Goal: Check status: Check status

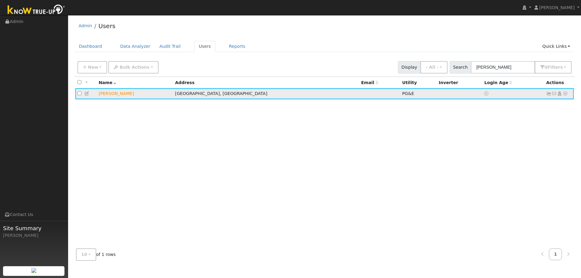
click at [115, 97] on td "[PERSON_NAME]" at bounding box center [134, 93] width 76 height 11
click at [114, 95] on td "[PERSON_NAME]" at bounding box center [134, 93] width 76 height 11
click at [547, 93] on icon at bounding box center [548, 93] width 5 height 4
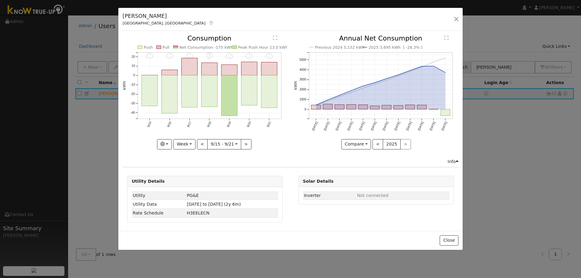
click at [197, 144] on icon "9/21 - MostlyCloudy 9/20 - MostlyCloudy 9/19 - MostlyCloudy 9/18 - Error: Unkno…" at bounding box center [204, 90] width 164 height 110
click at [192, 145] on button "Week" at bounding box center [184, 144] width 22 height 10
click at [189, 158] on link "Day" at bounding box center [195, 156] width 42 height 8
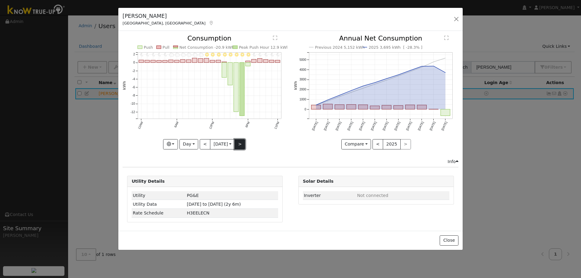
click at [241, 144] on button ">" at bounding box center [239, 144] width 11 height 10
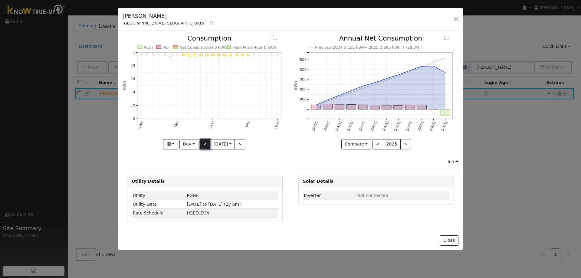
click at [204, 144] on button "<" at bounding box center [205, 144] width 11 height 10
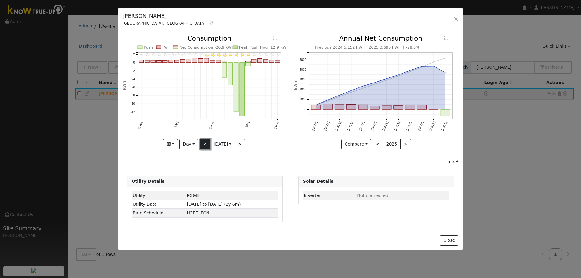
click at [205, 144] on button "<" at bounding box center [205, 144] width 11 height 10
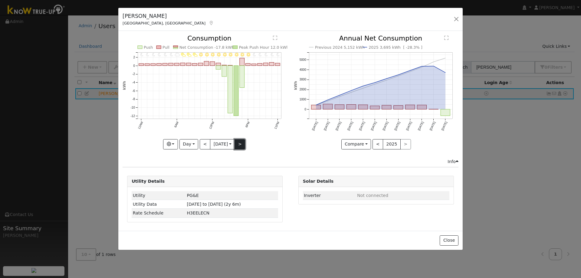
click at [240, 147] on button ">" at bounding box center [239, 144] width 11 height 10
type input "[DATE]"
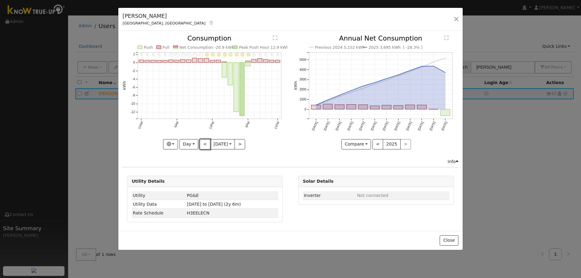
click at [203, 142] on button "<" at bounding box center [205, 144] width 11 height 10
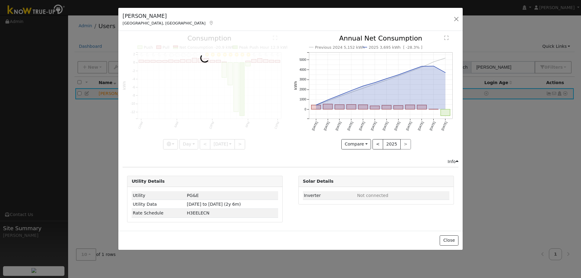
click at [203, 142] on div at bounding box center [204, 92] width 164 height 114
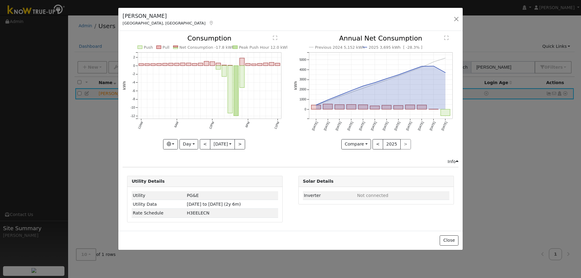
click at [203, 142] on div at bounding box center [204, 92] width 164 height 114
click at [203, 144] on button "<" at bounding box center [205, 144] width 11 height 10
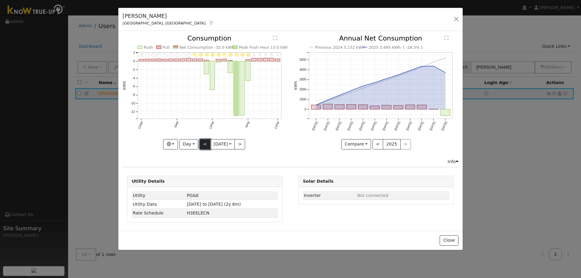
click at [203, 144] on button "<" at bounding box center [205, 144] width 11 height 10
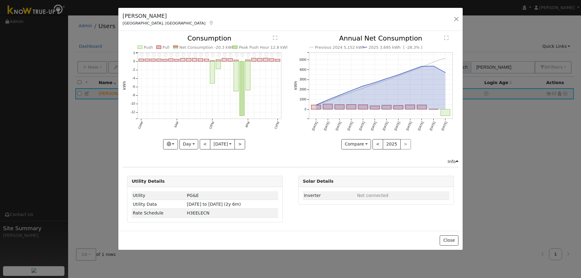
click at [193, 150] on div "11PM - Error: Unknown weather 10PM - Error: Unknown weather 9PM - Error: Unknow…" at bounding box center [204, 96] width 171 height 123
click at [193, 145] on button "Day" at bounding box center [188, 144] width 19 height 10
click at [192, 172] on link "Month" at bounding box center [201, 173] width 42 height 8
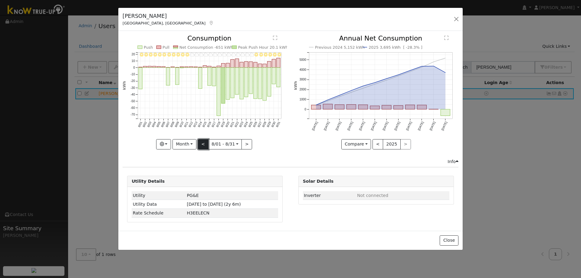
click at [201, 143] on button "<" at bounding box center [203, 144] width 11 height 10
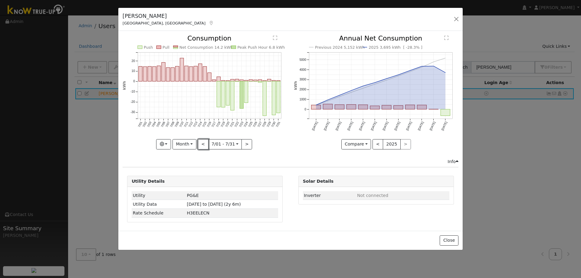
click at [203, 146] on button "<" at bounding box center [203, 144] width 11 height 10
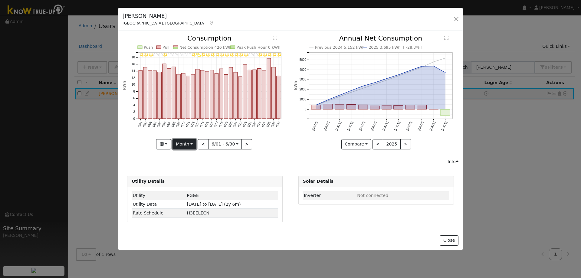
click at [195, 145] on button "Month" at bounding box center [184, 144] width 24 height 10
click at [187, 157] on link "Day" at bounding box center [194, 156] width 42 height 8
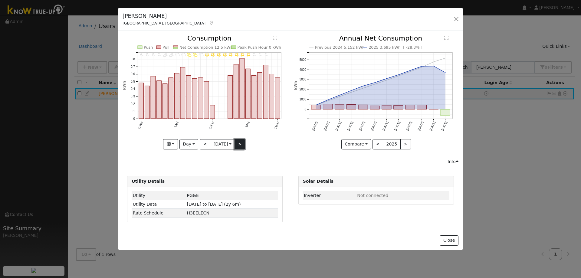
click at [242, 146] on button ">" at bounding box center [239, 144] width 11 height 10
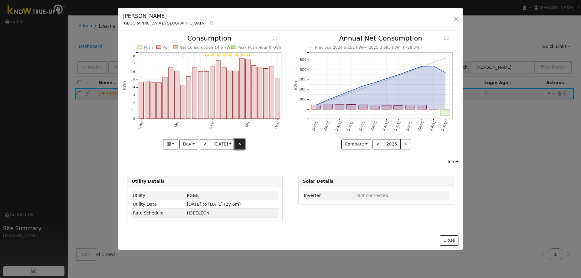
click at [239, 144] on button ">" at bounding box center [239, 144] width 11 height 10
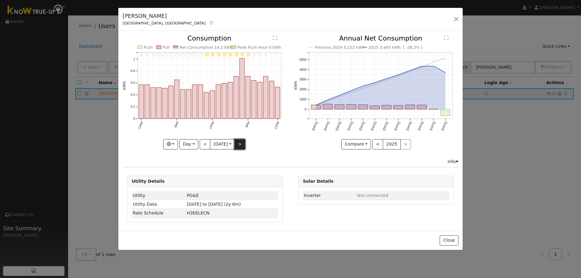
click at [243, 146] on button ">" at bounding box center [239, 144] width 11 height 10
click at [239, 144] on button ">" at bounding box center [239, 144] width 11 height 10
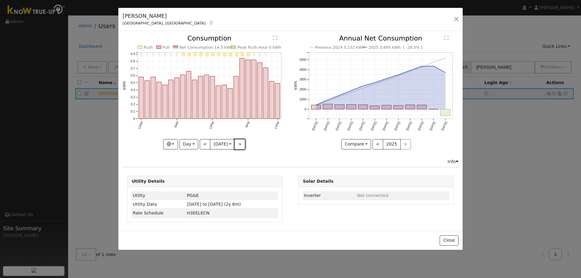
click at [240, 145] on button ">" at bounding box center [239, 144] width 11 height 10
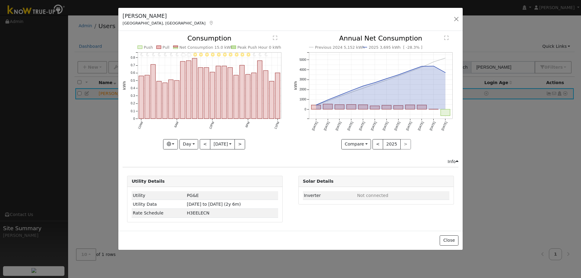
click at [240, 145] on div at bounding box center [204, 92] width 164 height 114
click at [240, 143] on button ">" at bounding box center [239, 144] width 11 height 10
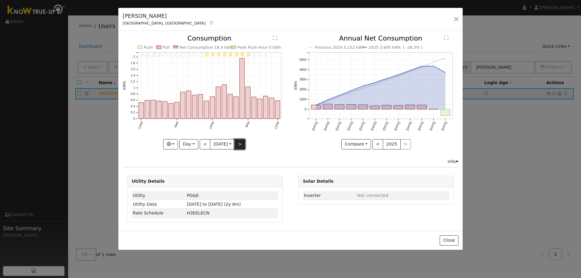
click at [240, 143] on button ">" at bounding box center [239, 144] width 11 height 10
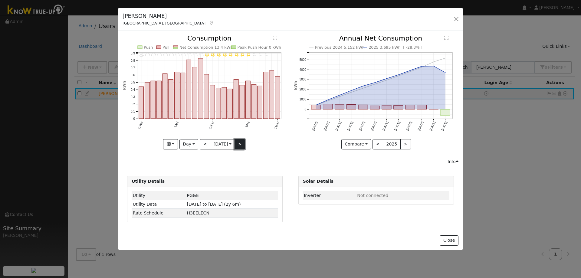
click at [240, 143] on button ">" at bounding box center [239, 144] width 11 height 10
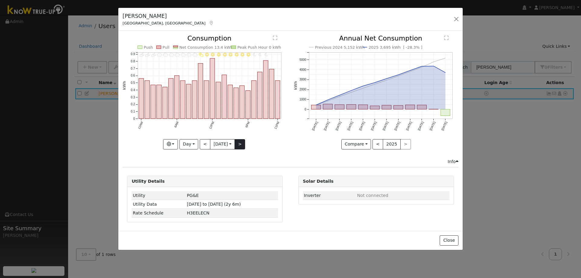
click at [240, 143] on div "11PM - undefined 10PM - undefined 9PM - Clear 8PM - Clear 7PM - Clear 6PM - Cle…" at bounding box center [204, 92] width 164 height 114
click at [240, 143] on button ">" at bounding box center [239, 144] width 11 height 10
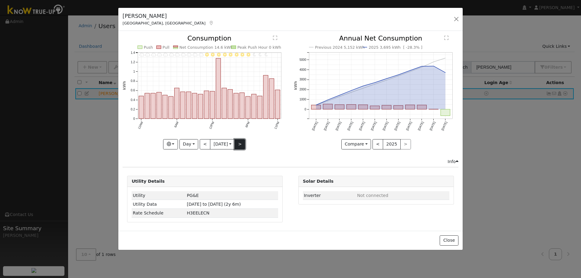
click at [240, 141] on button ">" at bounding box center [239, 144] width 11 height 10
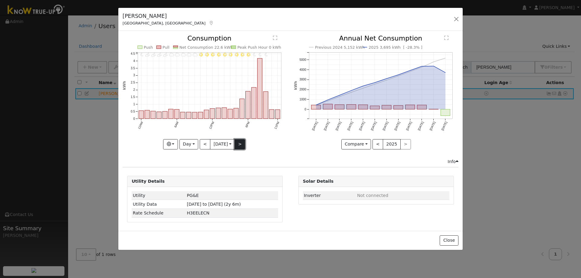
click at [241, 142] on button ">" at bounding box center [239, 144] width 11 height 10
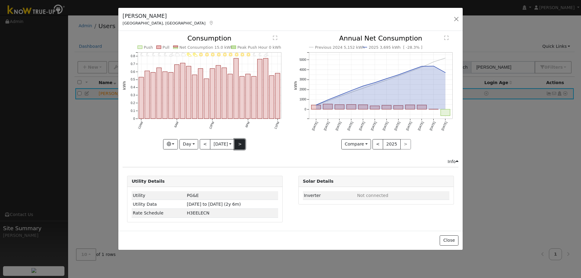
click at [239, 144] on button ">" at bounding box center [239, 144] width 11 height 10
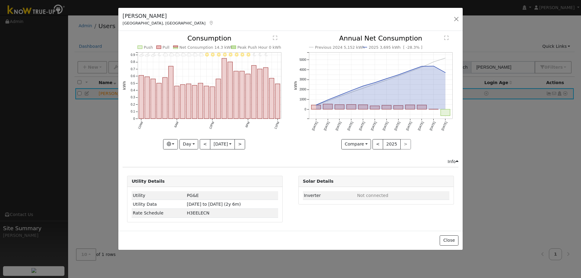
click at [239, 143] on div "11PM - undefined 10PM - undefined 9PM - Clear 8PM - Clear 7PM - Clear 6PM - Cle…" at bounding box center [204, 92] width 164 height 114
click at [239, 143] on button ">" at bounding box center [239, 144] width 11 height 10
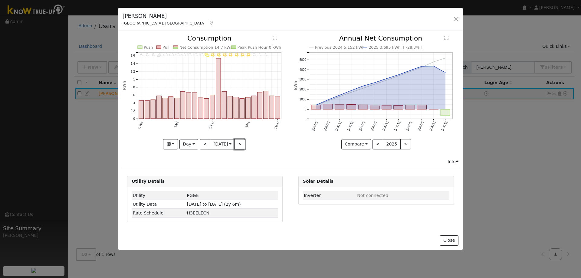
click at [239, 142] on button ">" at bounding box center [239, 144] width 11 height 10
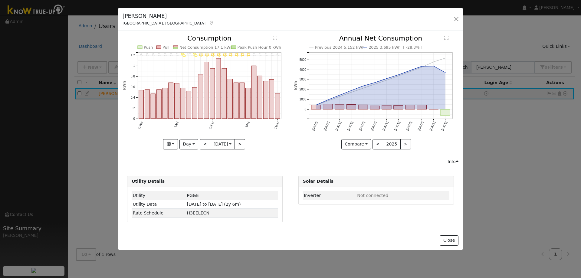
click at [239, 142] on div at bounding box center [204, 92] width 164 height 114
click at [239, 142] on button ">" at bounding box center [239, 144] width 11 height 10
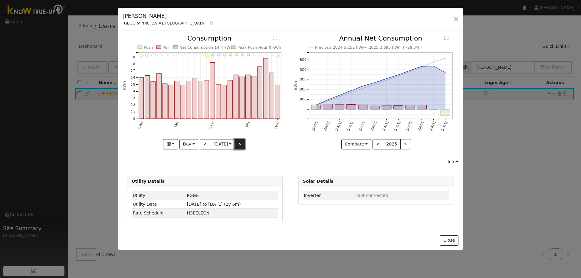
click at [240, 140] on button ">" at bounding box center [239, 144] width 11 height 10
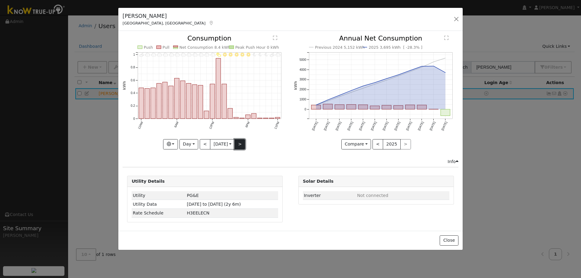
click at [241, 143] on button ">" at bounding box center [239, 144] width 11 height 10
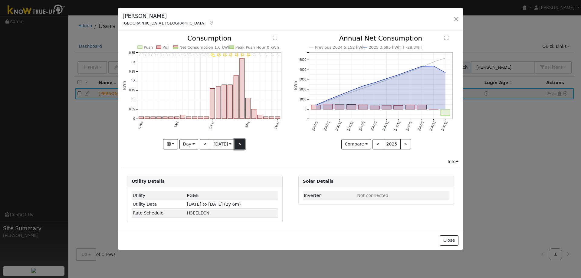
click at [241, 143] on button ">" at bounding box center [239, 144] width 11 height 10
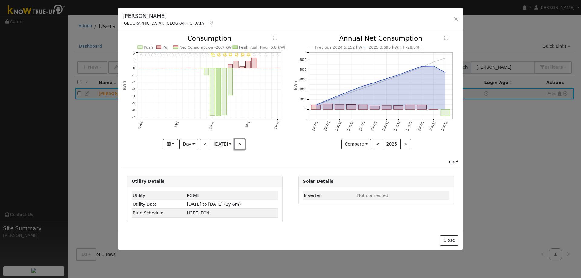
click at [241, 142] on button ">" at bounding box center [239, 144] width 11 height 10
click at [241, 143] on button ">" at bounding box center [239, 144] width 11 height 10
click at [240, 143] on div "11PM - PartlyCloudy 10PM - MostlyCloudy 9PM - MostlyCloudy 8PM - MostlyClear 7P…" at bounding box center [204, 92] width 164 height 114
click at [240, 143] on button ">" at bounding box center [239, 144] width 11 height 10
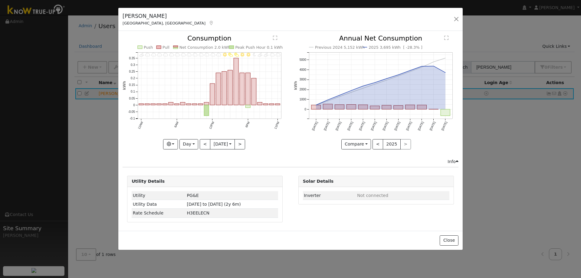
click at [240, 149] on div "11PM - Cloudy 10PM - MostlyCloudy 9PM - PartlyCloudy 8PM - PartlyCloudy 7PM - M…" at bounding box center [204, 96] width 171 height 123
click at [242, 145] on button ">" at bounding box center [239, 144] width 11 height 10
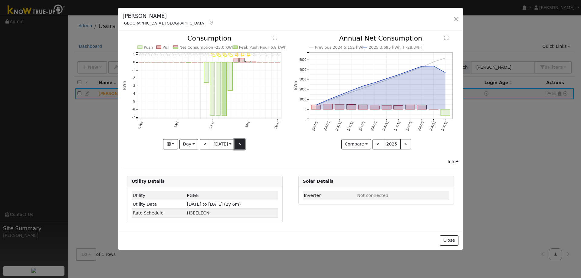
click at [242, 145] on button ">" at bounding box center [239, 144] width 11 height 10
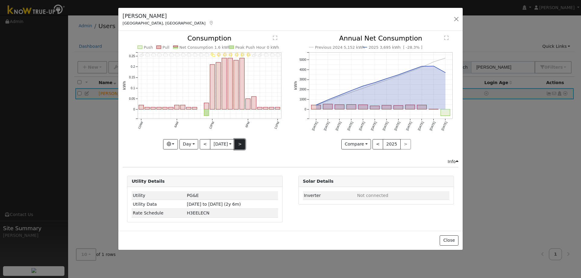
click at [242, 146] on button ">" at bounding box center [239, 144] width 11 height 10
click at [241, 146] on button ">" at bounding box center [239, 144] width 11 height 10
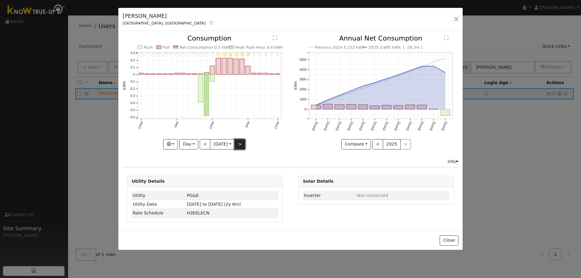
click at [239, 141] on button ">" at bounding box center [239, 144] width 11 height 10
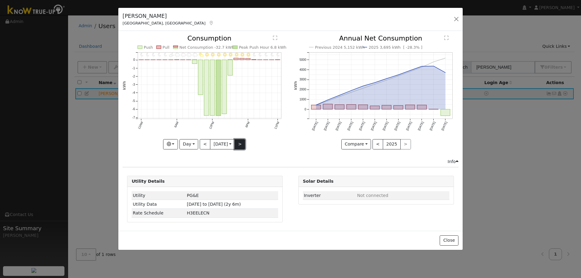
click at [242, 144] on button ">" at bounding box center [239, 144] width 11 height 10
type input "[DATE]"
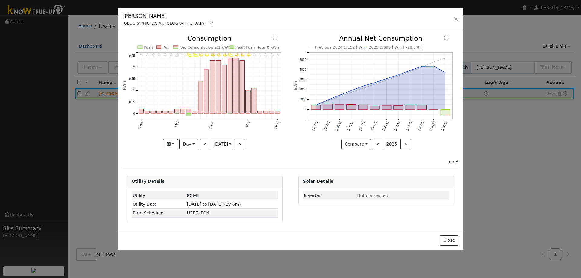
click at [221, 143] on div at bounding box center [204, 92] width 164 height 114
click at [220, 144] on input "[DATE]" at bounding box center [222, 144] width 24 height 10
click at [259, 155] on select "January February March April May June July August September October November De…" at bounding box center [244, 154] width 40 height 7
select select "8"
click at [229, 151] on select "January February March April May June July August September October November De…" at bounding box center [244, 154] width 40 height 7
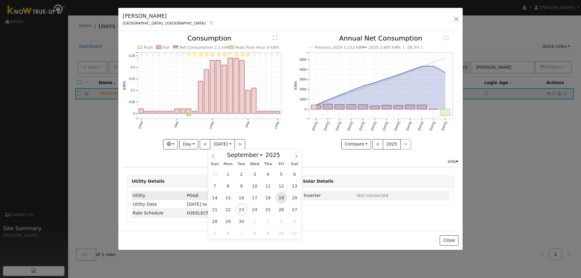
click at [275, 199] on span "19" at bounding box center [281, 198] width 12 height 12
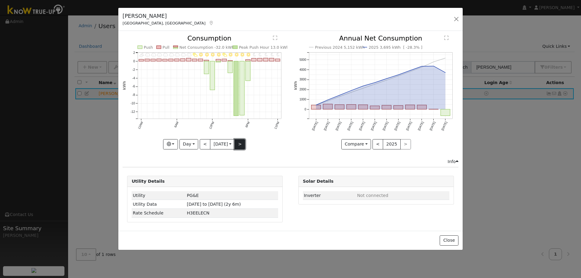
click at [240, 144] on button ">" at bounding box center [239, 144] width 11 height 10
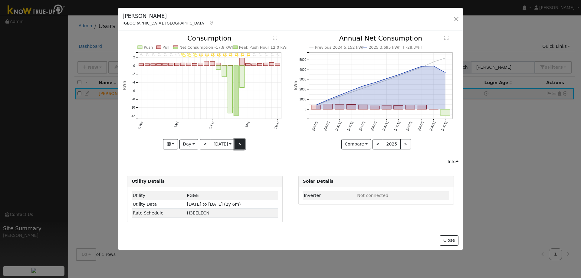
click at [238, 144] on button ">" at bounding box center [239, 144] width 11 height 10
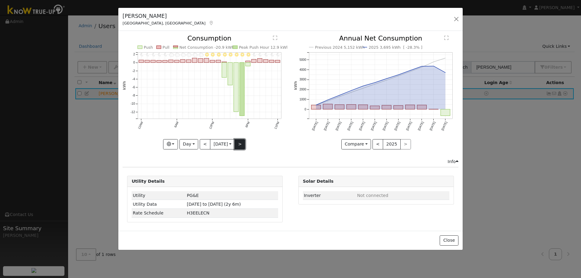
click at [238, 144] on button ">" at bounding box center [239, 144] width 11 height 10
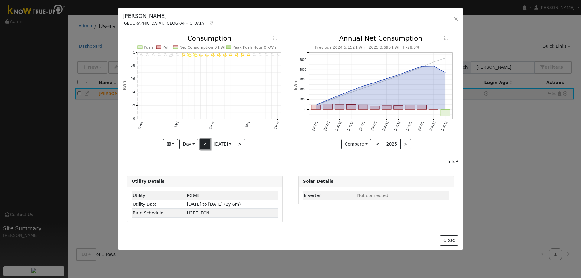
click at [206, 143] on button "<" at bounding box center [205, 144] width 11 height 10
type input "[DATE]"
